Goal: Task Accomplishment & Management: Use online tool/utility

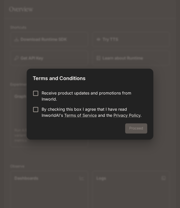
click at [75, 96] on p "Receive product updates and promotions from Inworld." at bounding box center [92, 96] width 101 height 12
click at [96, 114] on link "Terms of Service" at bounding box center [80, 115] width 32 height 5
click at [135, 128] on button "Proceed" at bounding box center [136, 128] width 22 height 10
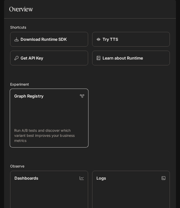
click at [74, 99] on div "Graph Registry" at bounding box center [49, 96] width 70 height 6
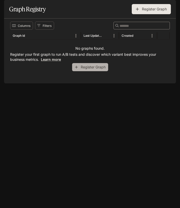
click at [78, 71] on button "Register Graph" at bounding box center [90, 67] width 36 height 8
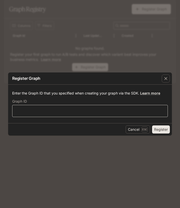
click at [74, 108] on div "​" at bounding box center [89, 111] width 155 height 12
click at [158, 76] on div "Register Graph" at bounding box center [90, 79] width 164 height 12
click at [162, 76] on div "button" at bounding box center [166, 79] width 8 height 8
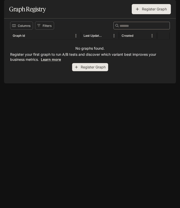
click at [144, 14] on button "Register Graph" at bounding box center [151, 9] width 39 height 10
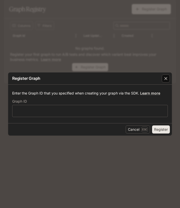
click at [164, 75] on div "button" at bounding box center [166, 79] width 8 height 8
